Goal: Information Seeking & Learning: Learn about a topic

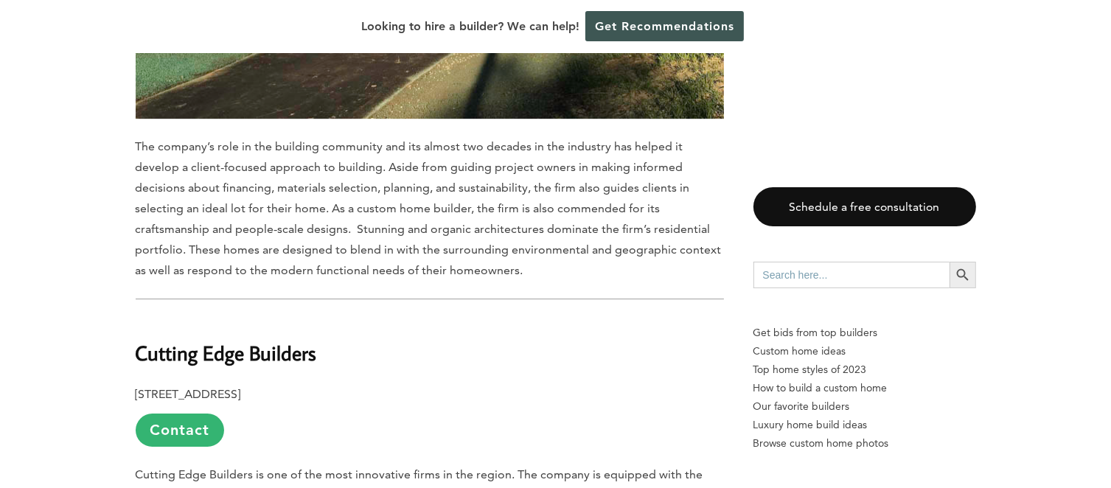
scroll to position [4644, 0]
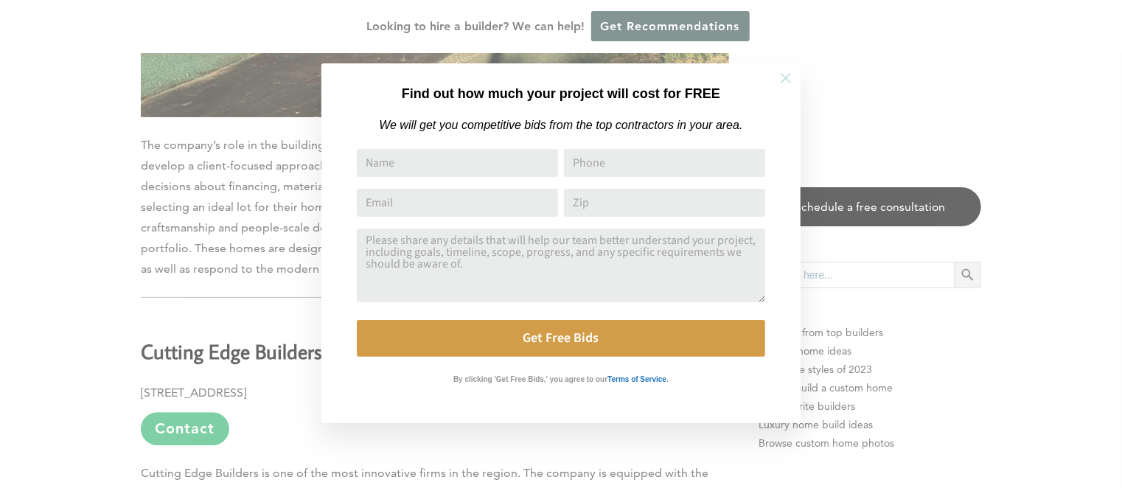
click at [785, 75] on icon at bounding box center [786, 78] width 16 height 16
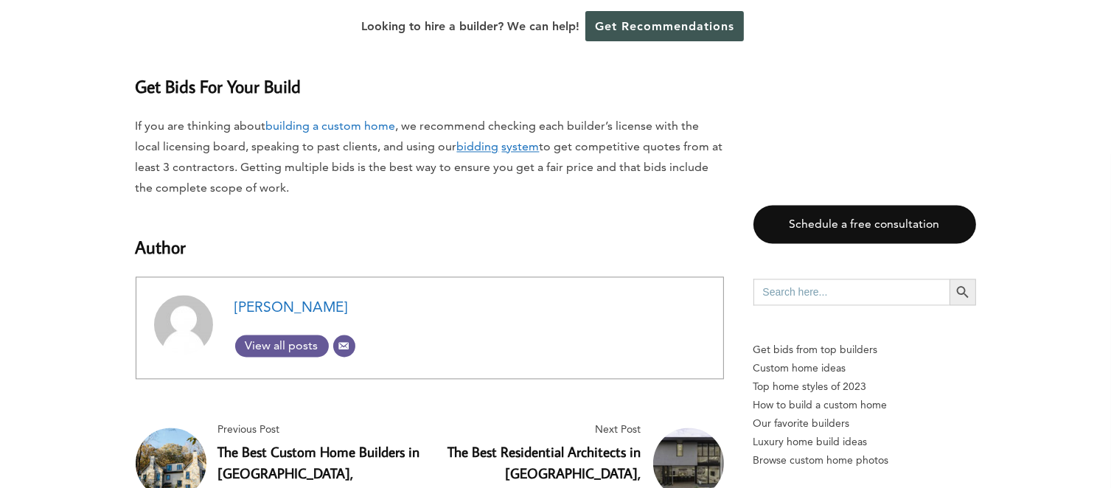
scroll to position [13931, 0]
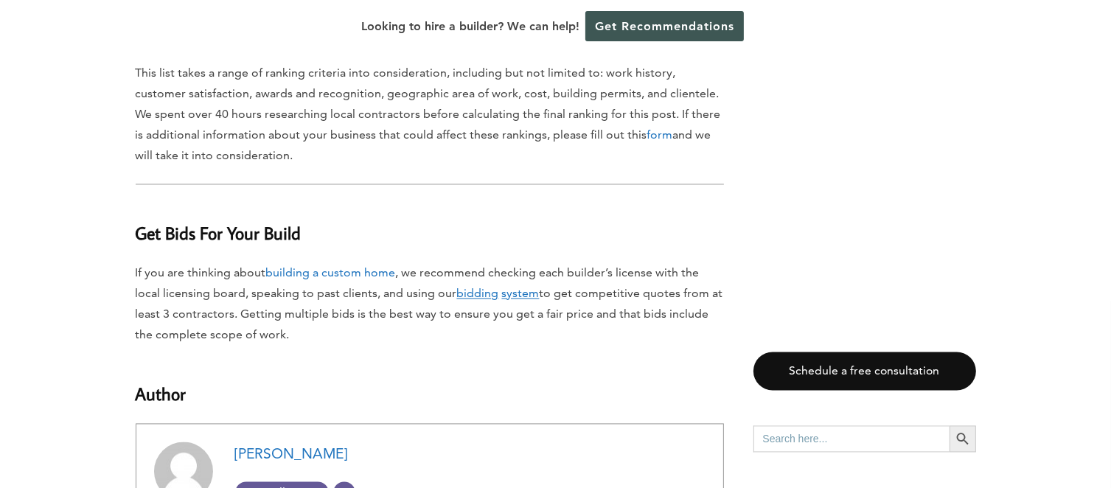
click at [277, 485] on span "View all posts" at bounding box center [282, 492] width 94 height 14
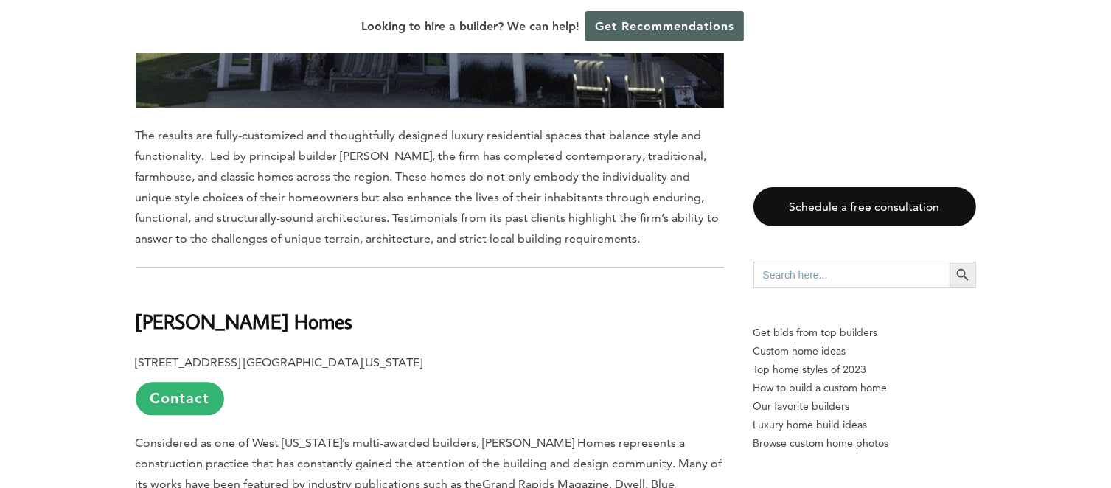
scroll to position [14192, 0]
